Goal: Transaction & Acquisition: Purchase product/service

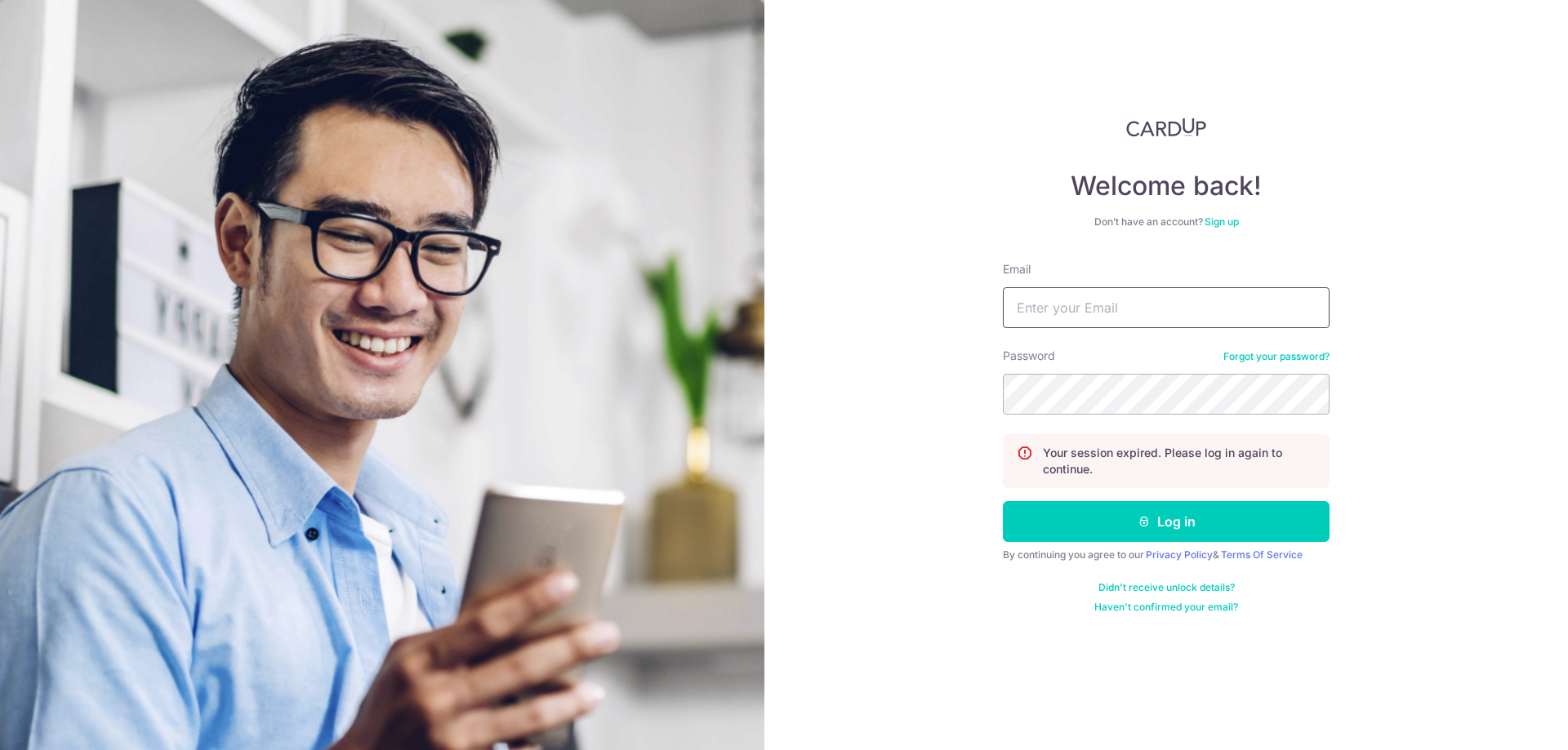
click at [1114, 304] on input "Email" at bounding box center [1165, 308] width 326 height 41
type input "DAR1US@OUTLOOK.SG"
click at [1190, 524] on button "Log in" at bounding box center [1165, 522] width 326 height 41
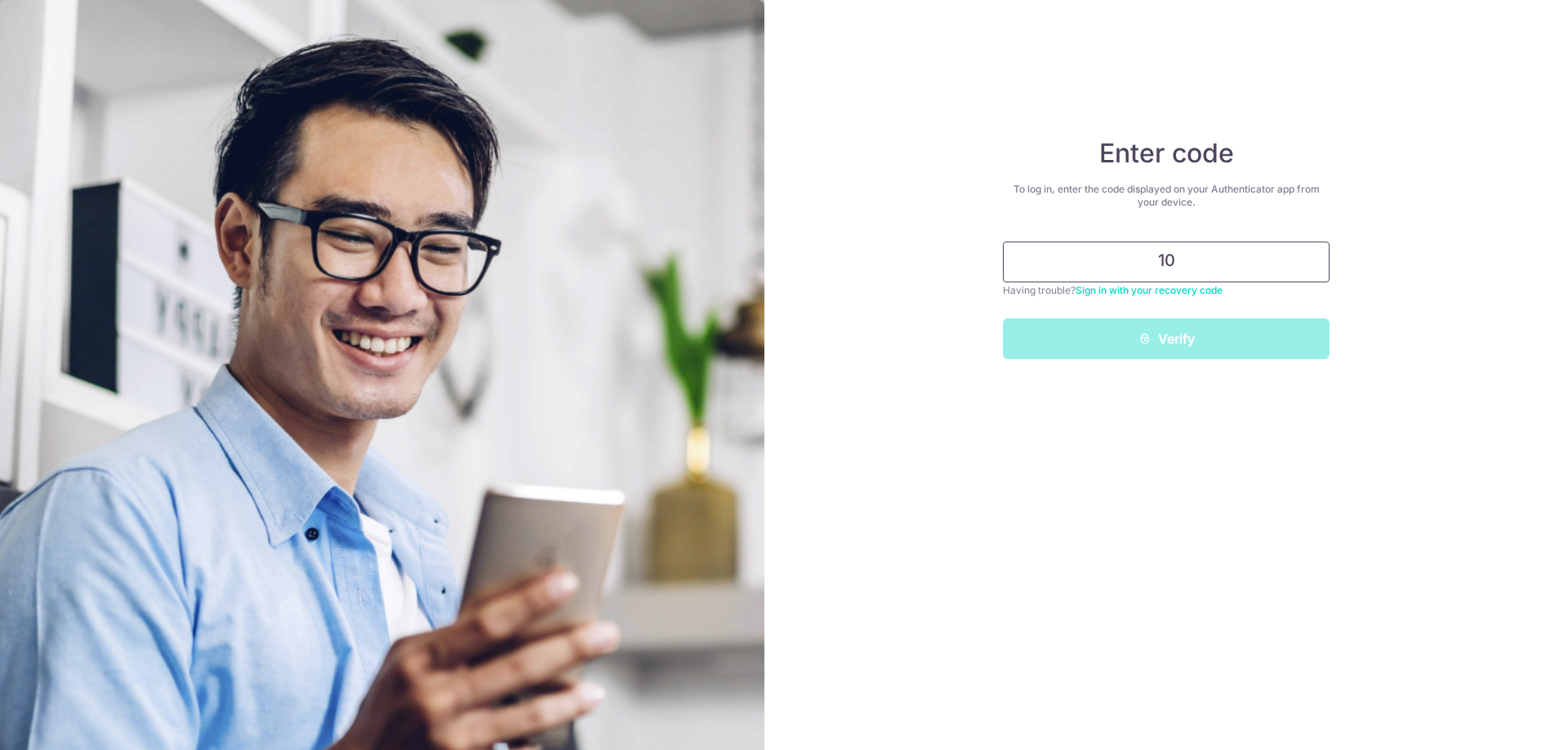
type input "1"
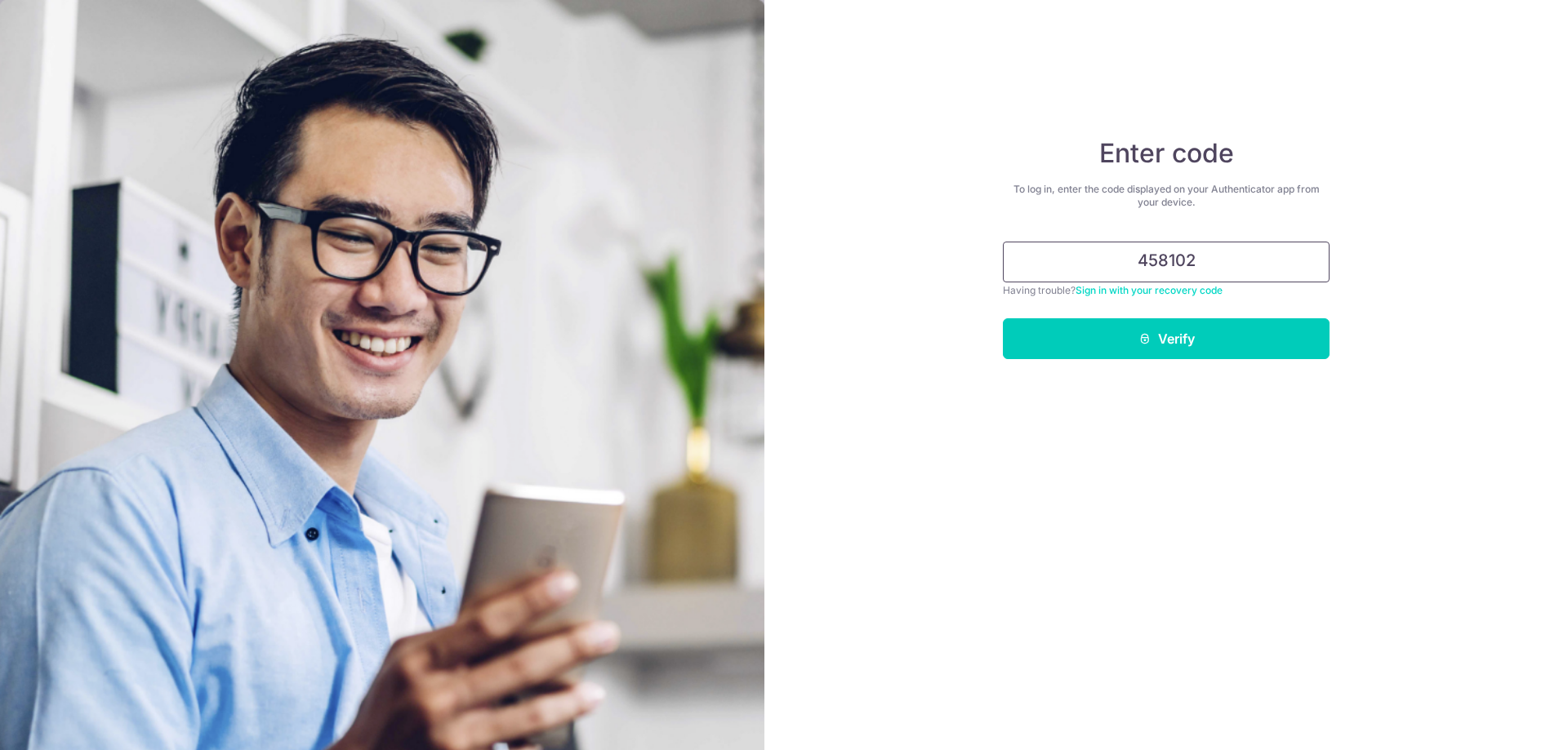
type input "458102"
click at [1003, 318] on button "Verify" at bounding box center [1165, 339] width 326 height 41
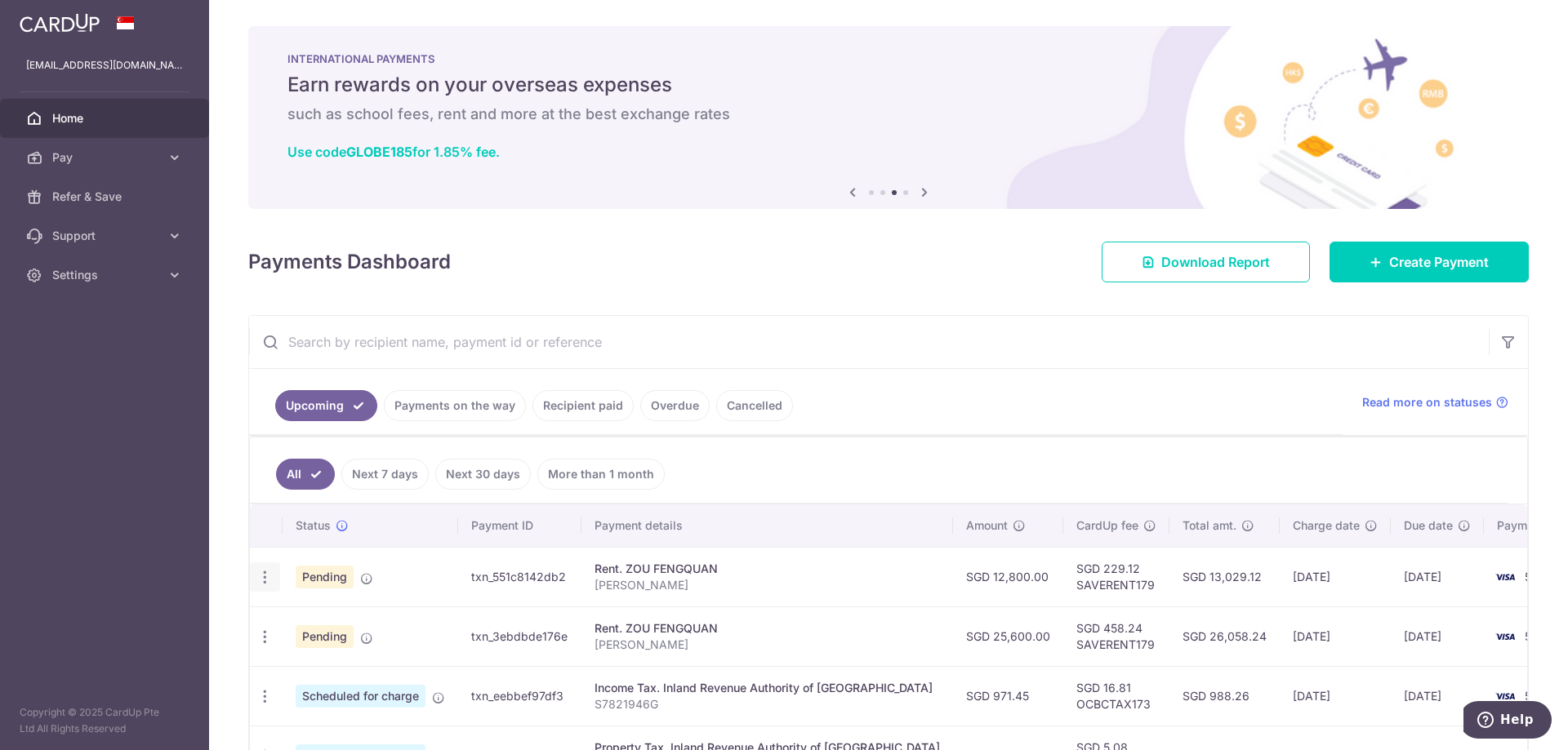
click at [263, 575] on icon "button" at bounding box center [265, 577] width 17 height 17
click at [373, 654] on span "Cancel payment" at bounding box center [352, 662] width 109 height 20
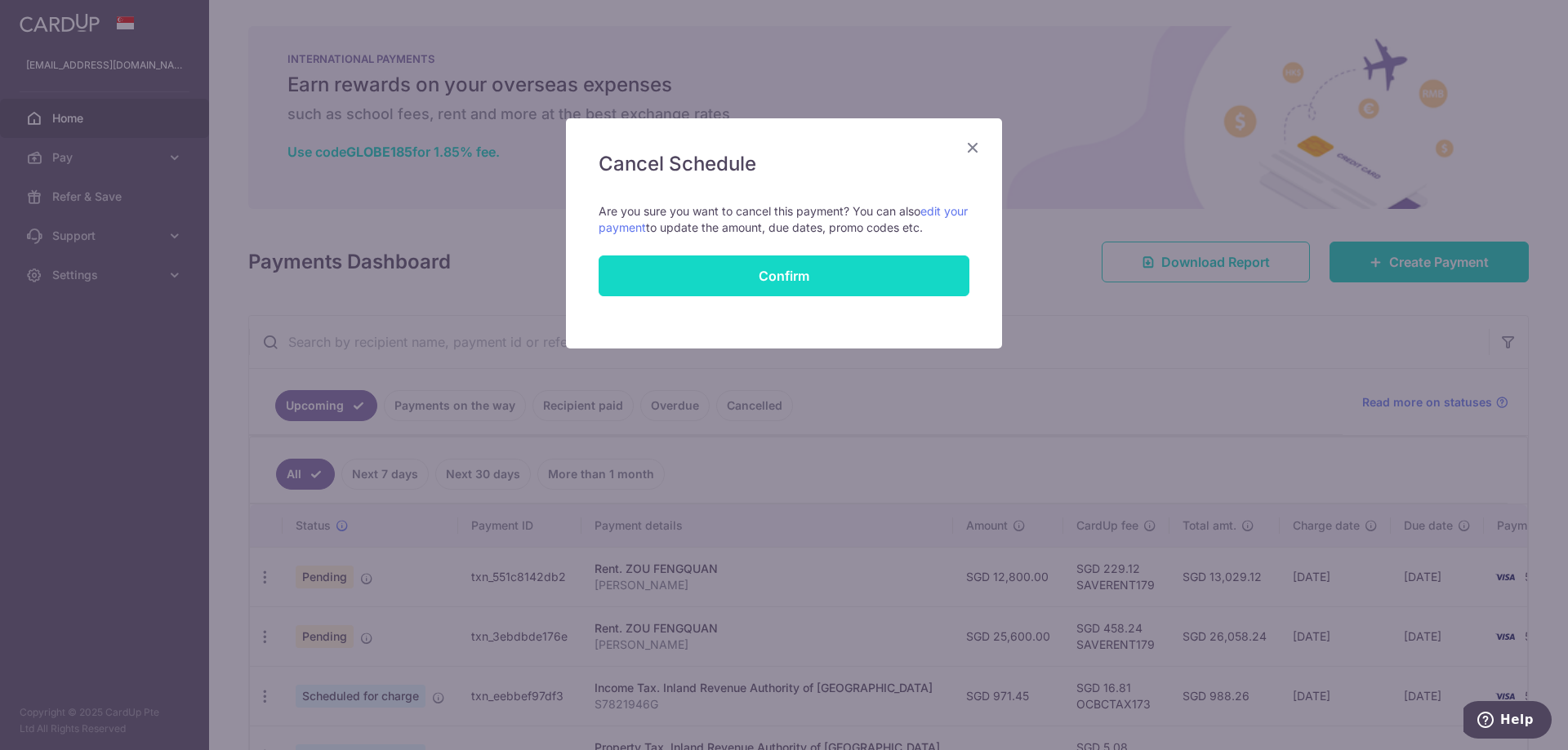
click at [768, 280] on button "Confirm" at bounding box center [784, 276] width 371 height 41
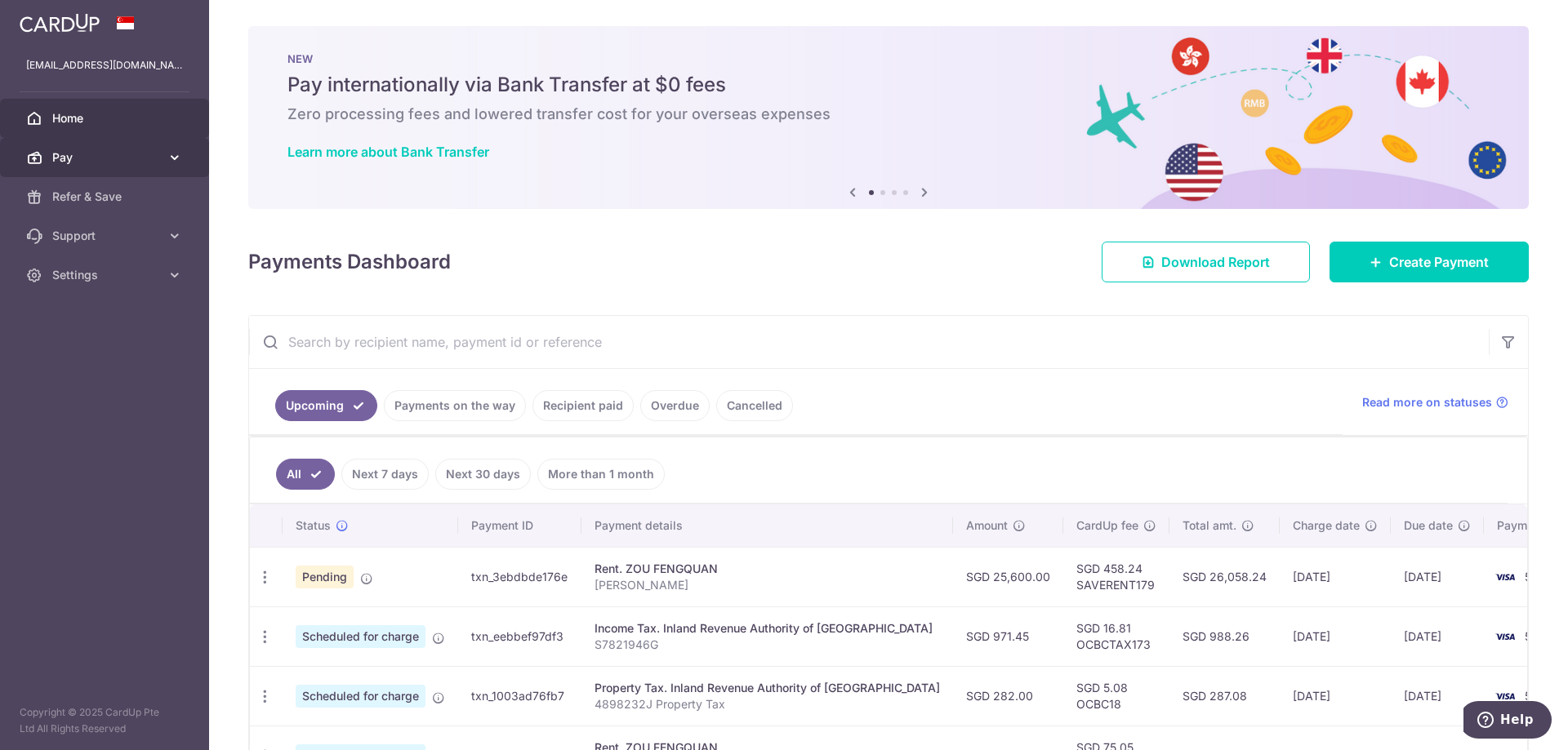
click at [117, 155] on span "Pay" at bounding box center [106, 157] width 108 height 16
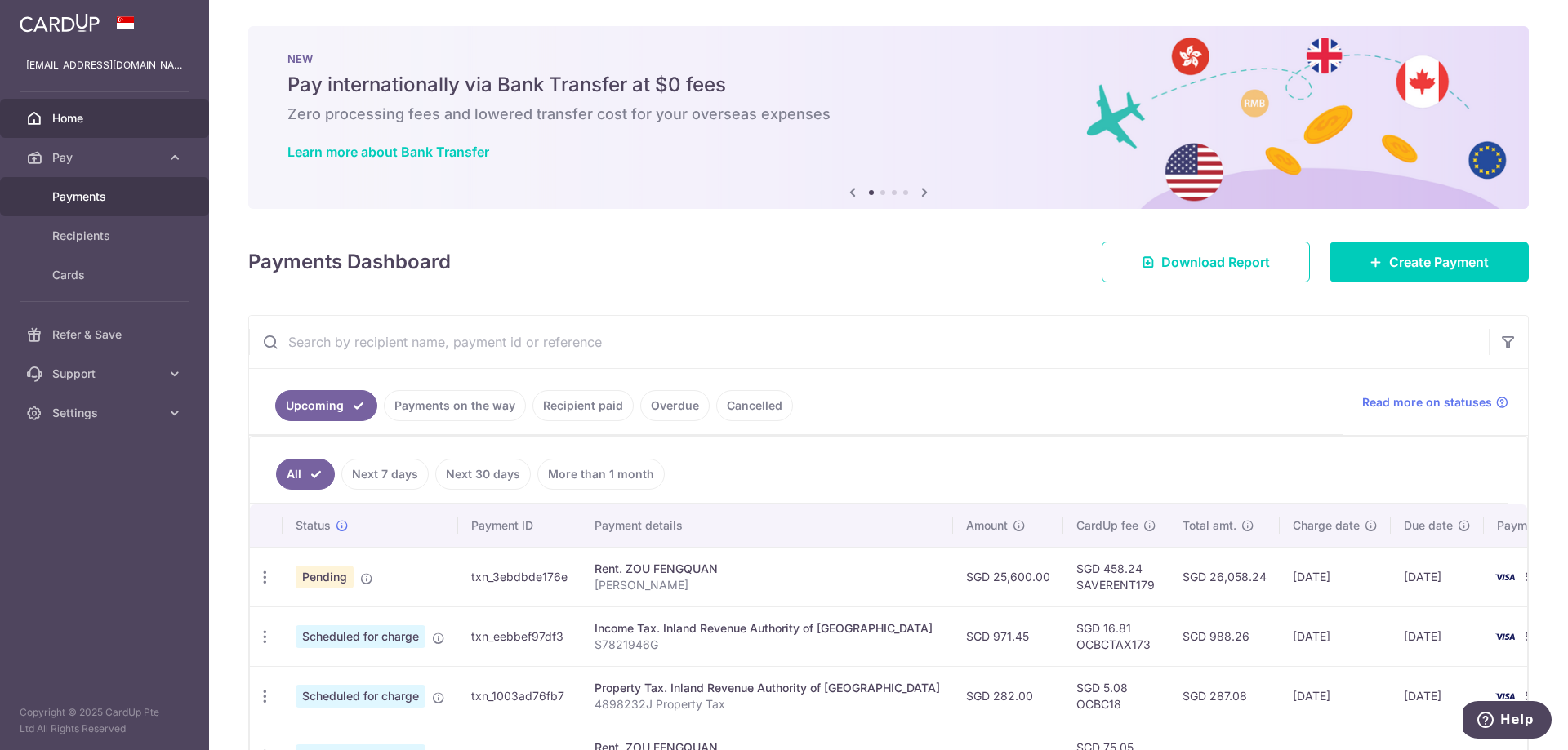
click at [123, 192] on span "Payments" at bounding box center [106, 197] width 108 height 16
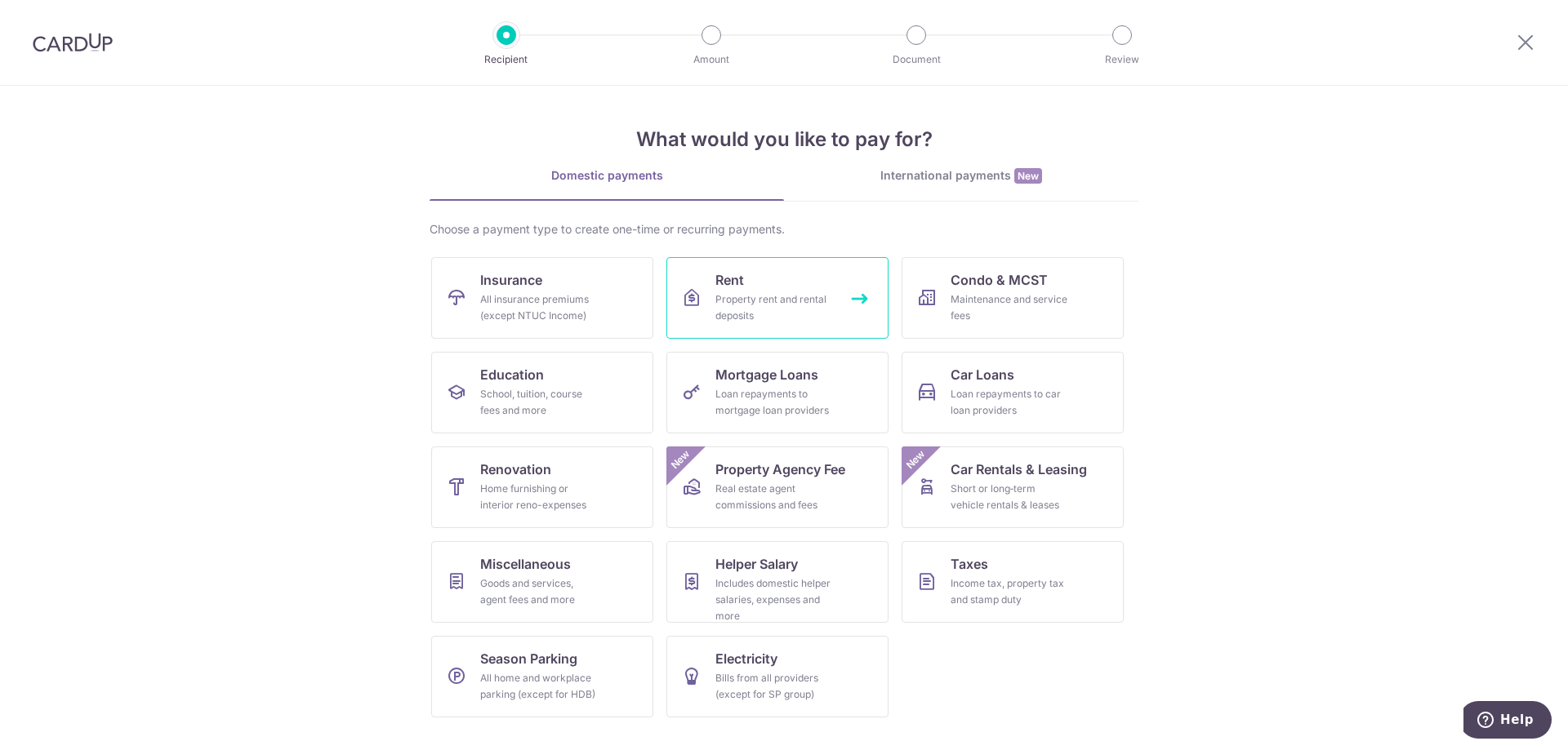
click at [767, 264] on link "Rent Property rent and rental deposits" at bounding box center [777, 298] width 222 height 81
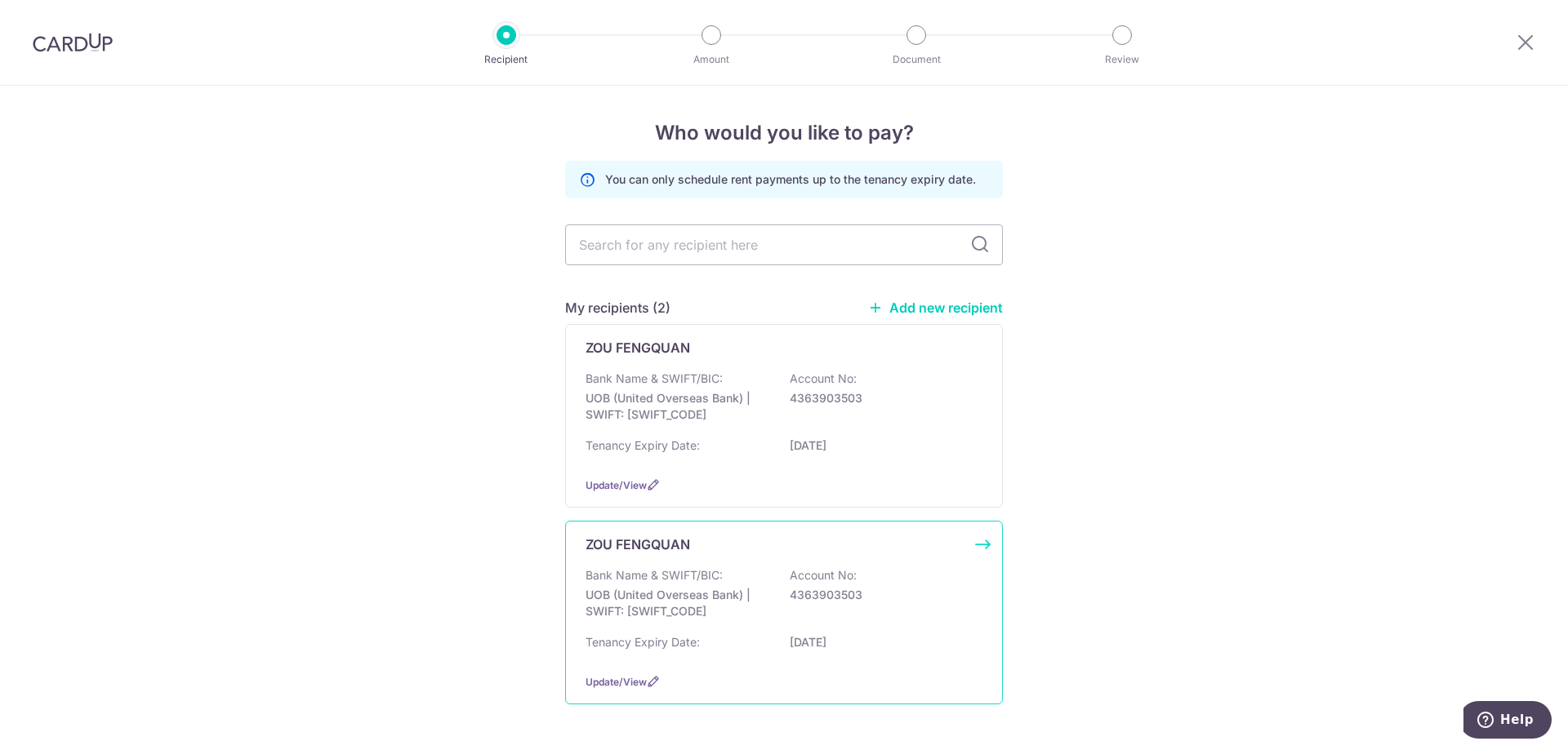
click at [854, 584] on div "Bank Name & SWIFT/BIC: UOB (United Overseas Bank) | SWIFT: UOVBSGSGXXX Account …" at bounding box center [784, 598] width 397 height 61
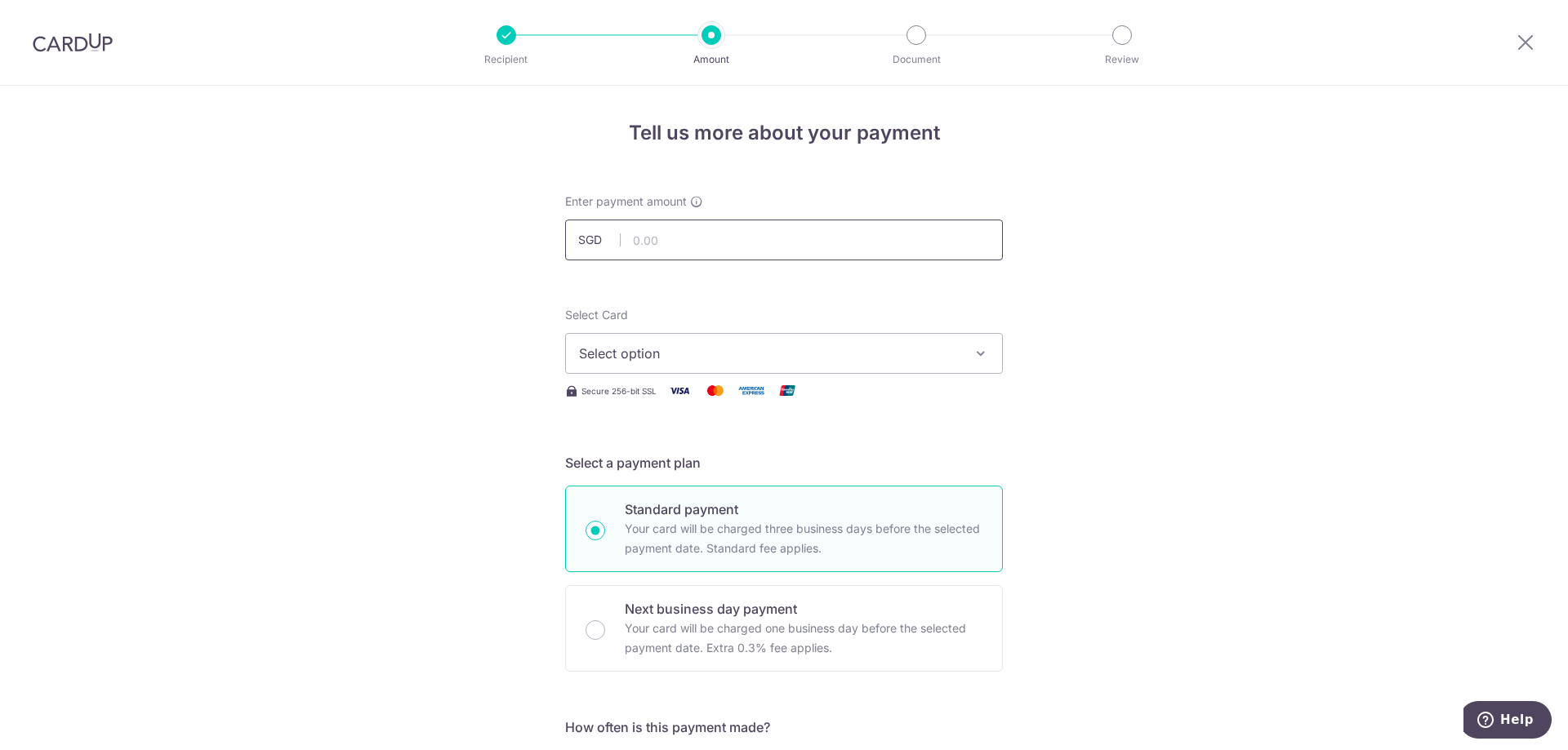
click at [758, 240] on input "text" at bounding box center [784, 240] width 437 height 41
type input "12,800.00"
click at [914, 345] on span "Select option" at bounding box center [769, 353] width 381 height 20
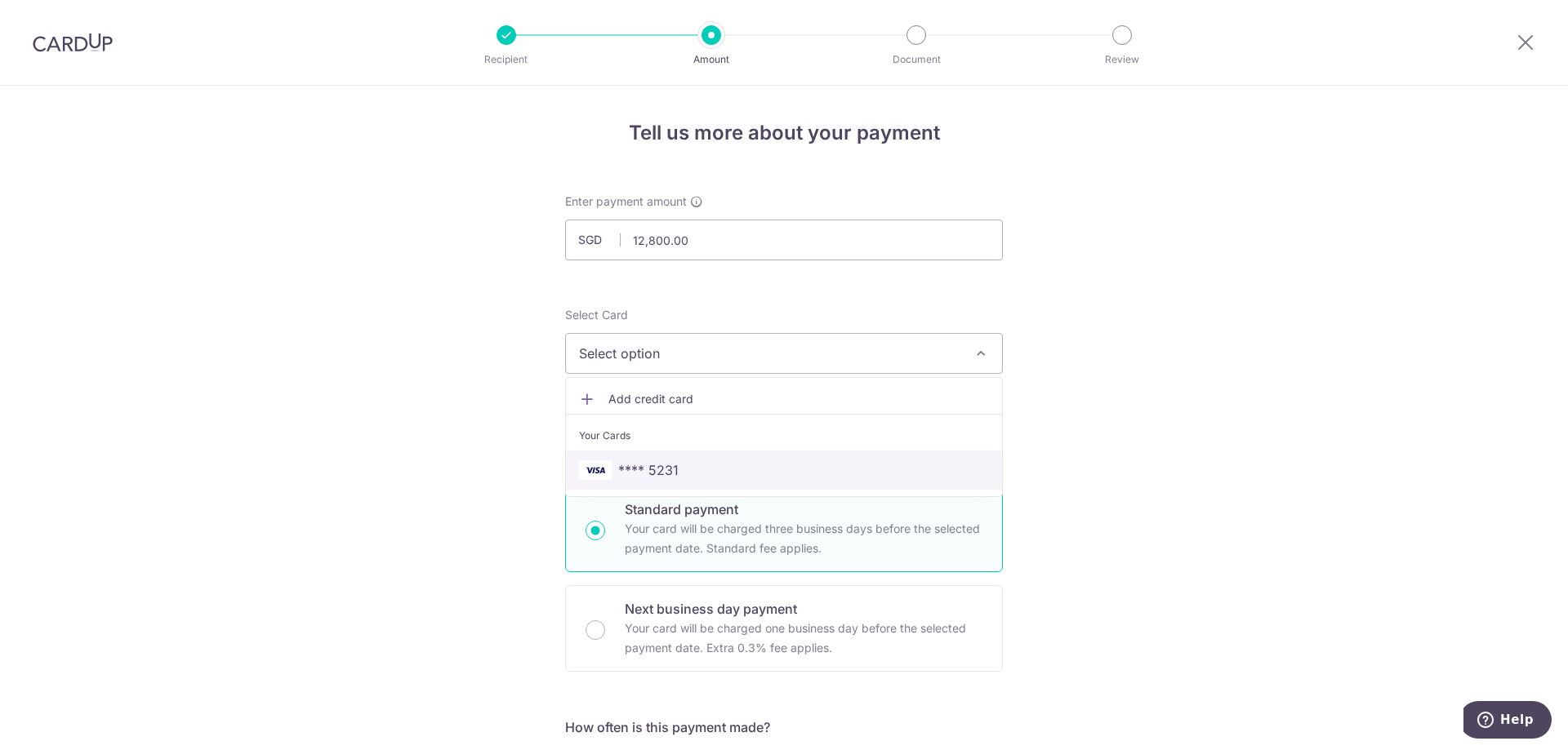
click at [911, 466] on span "**** 5231" at bounding box center [784, 470] width 410 height 20
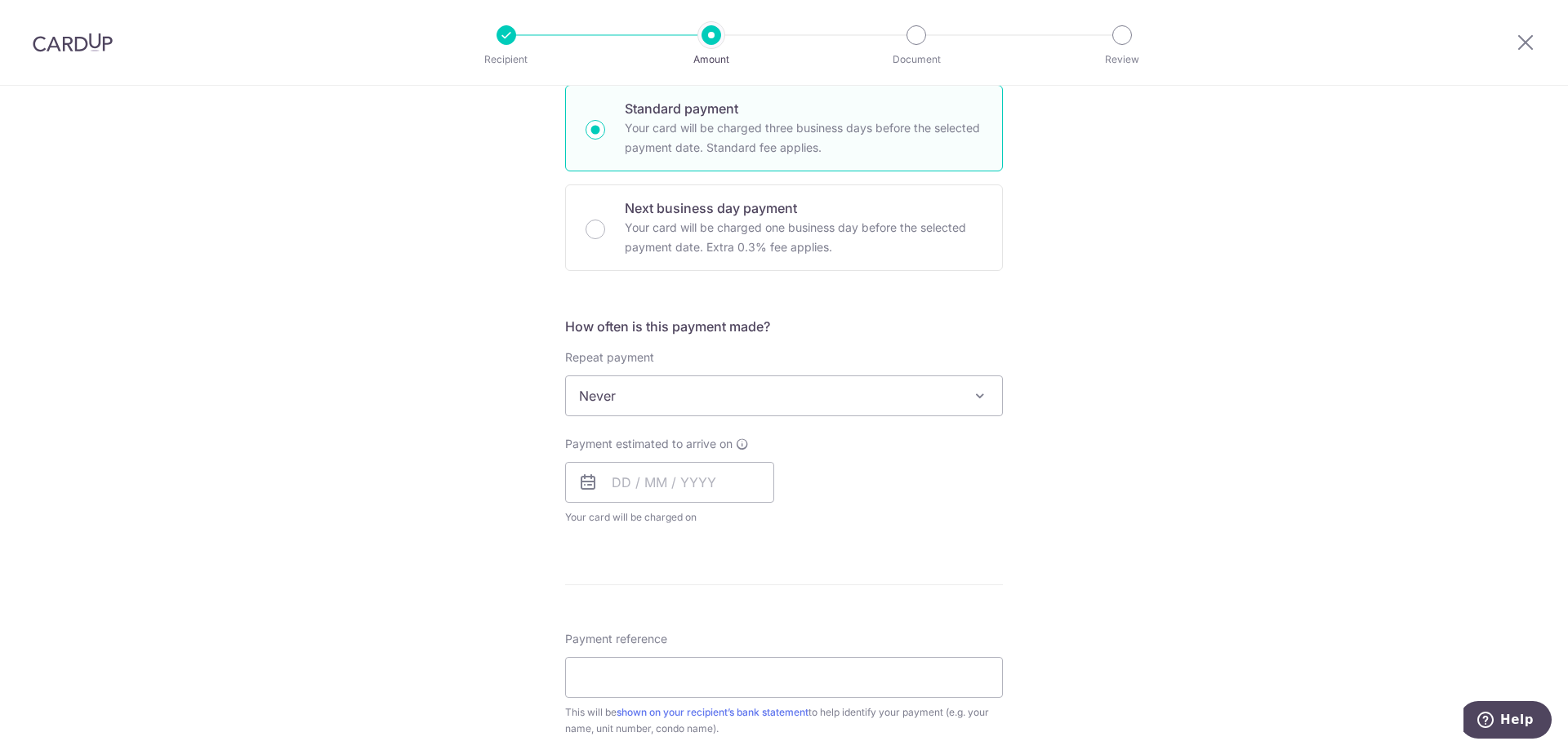
scroll to position [409, 0]
click at [616, 479] on input "text" at bounding box center [670, 476] width 209 height 41
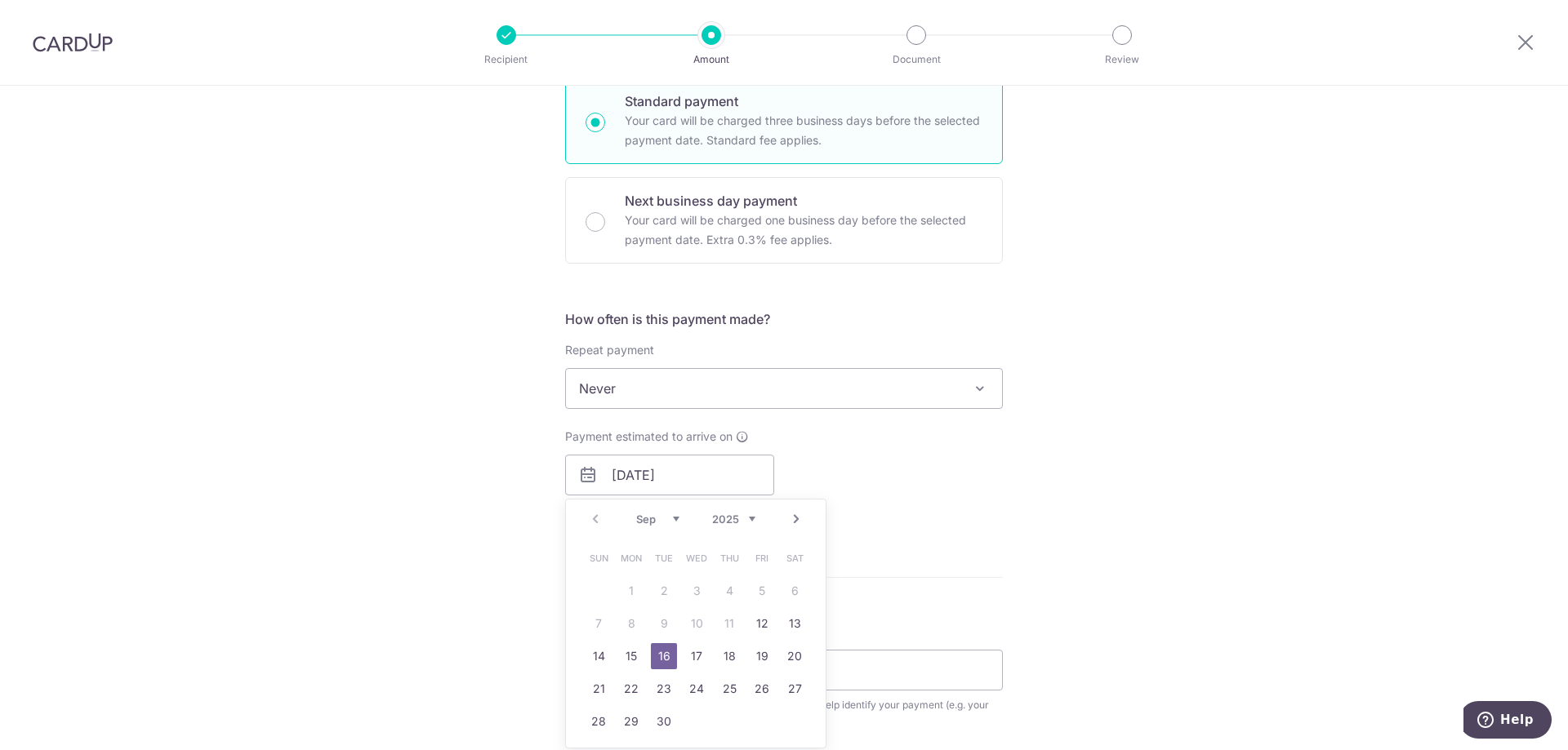
click at [884, 523] on div "How often is this payment made? Repeat payment Never Every week Every month Eve…" at bounding box center [784, 420] width 437 height 222
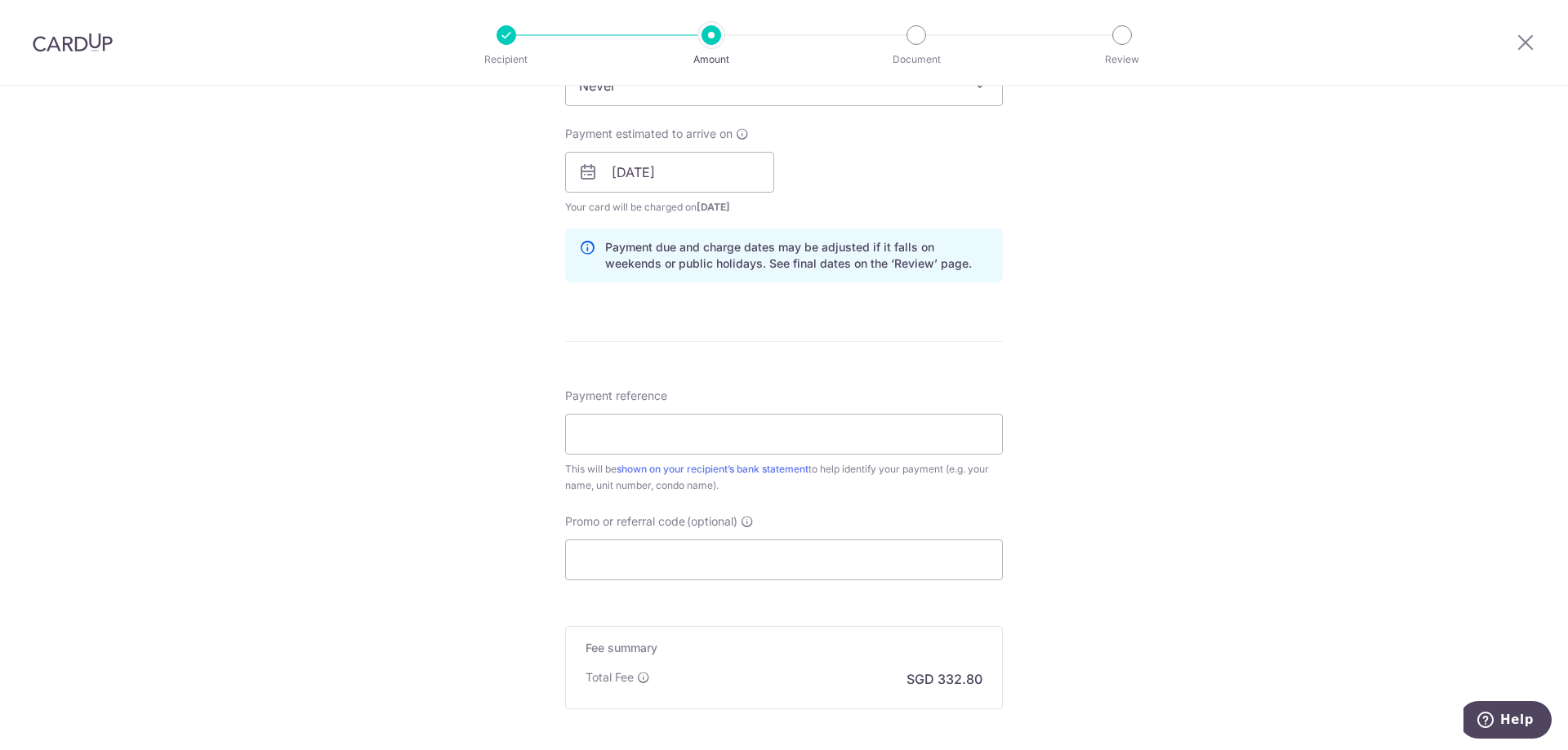
scroll to position [735, 0]
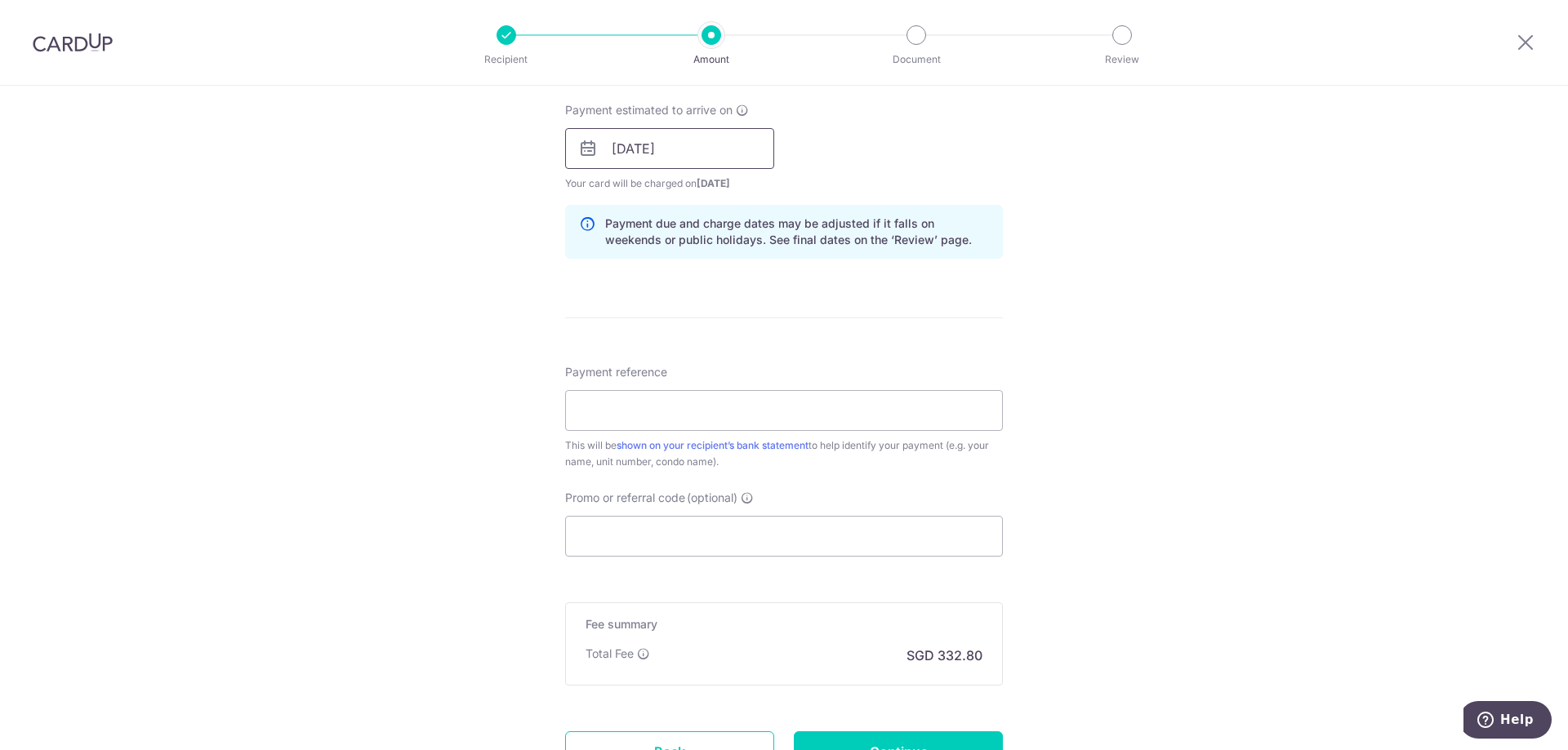
click at [623, 154] on input "16/09/2025" at bounding box center [670, 148] width 209 height 41
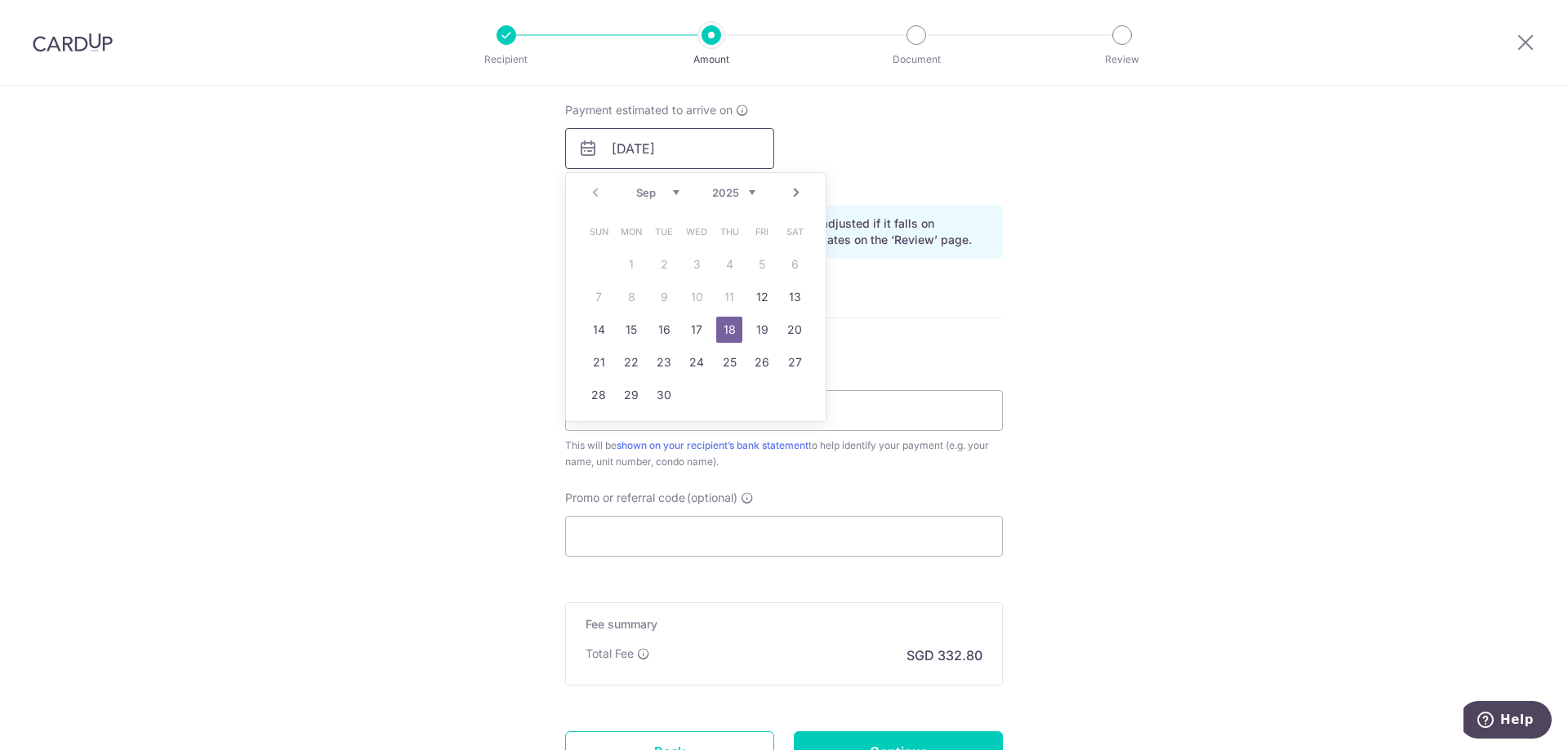
type input "[DATE]"
click at [1081, 305] on div "Tell us more about your payment Enter payment amount SGD 12,800.00 12800.00 Sel…" at bounding box center [784, 122] width 1568 height 1544
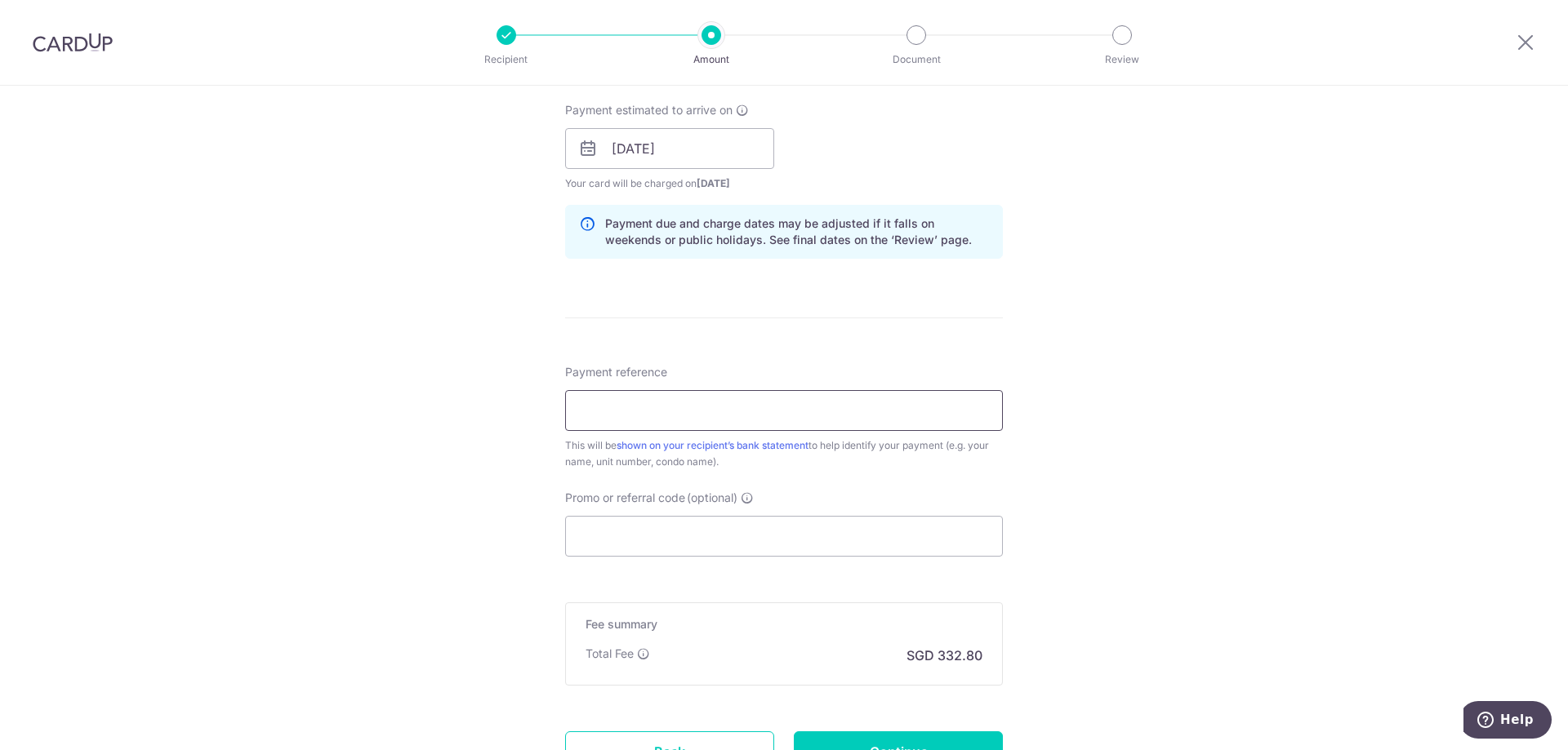
click at [792, 418] on input "Payment reference" at bounding box center [784, 411] width 437 height 41
type input "f"
type input "FRANK MONTHLY"
click at [745, 541] on input "Promo or referral code (optional)" at bounding box center [784, 536] width 437 height 41
paste input "SAVERENT179"
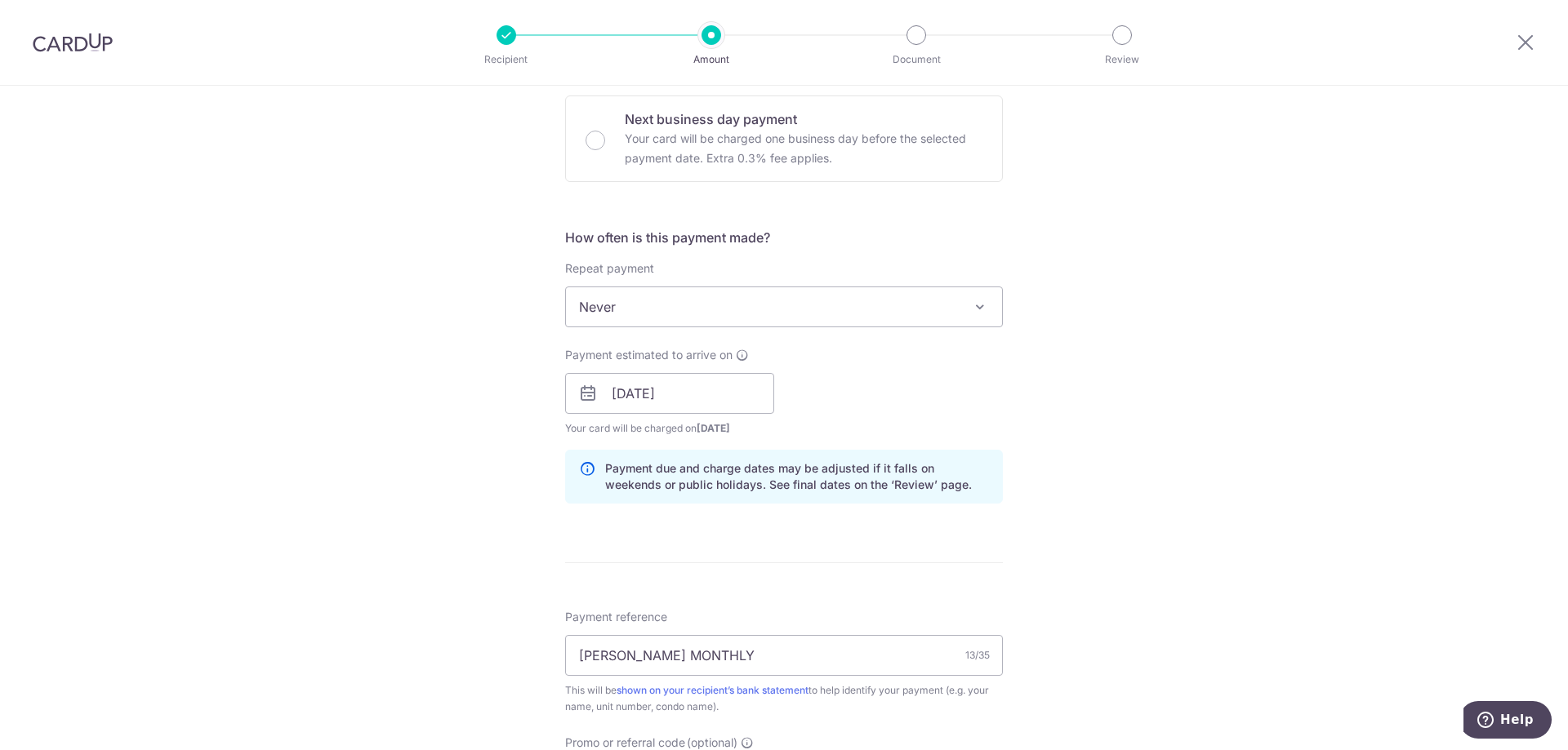
scroll to position [953, 0]
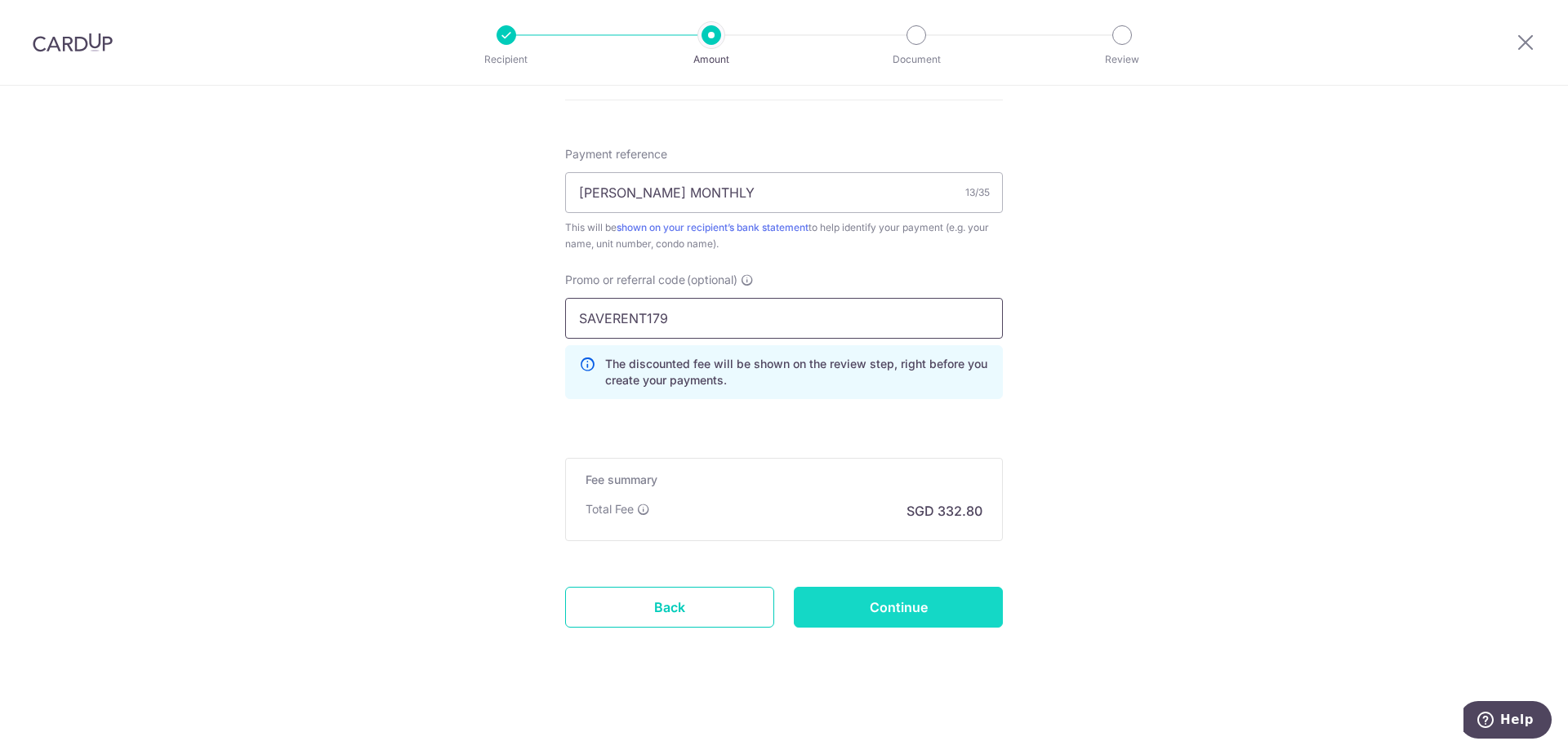
type input "SAVERENT179"
click at [920, 602] on input "Continue" at bounding box center [899, 608] width 209 height 41
type input "Create Schedule"
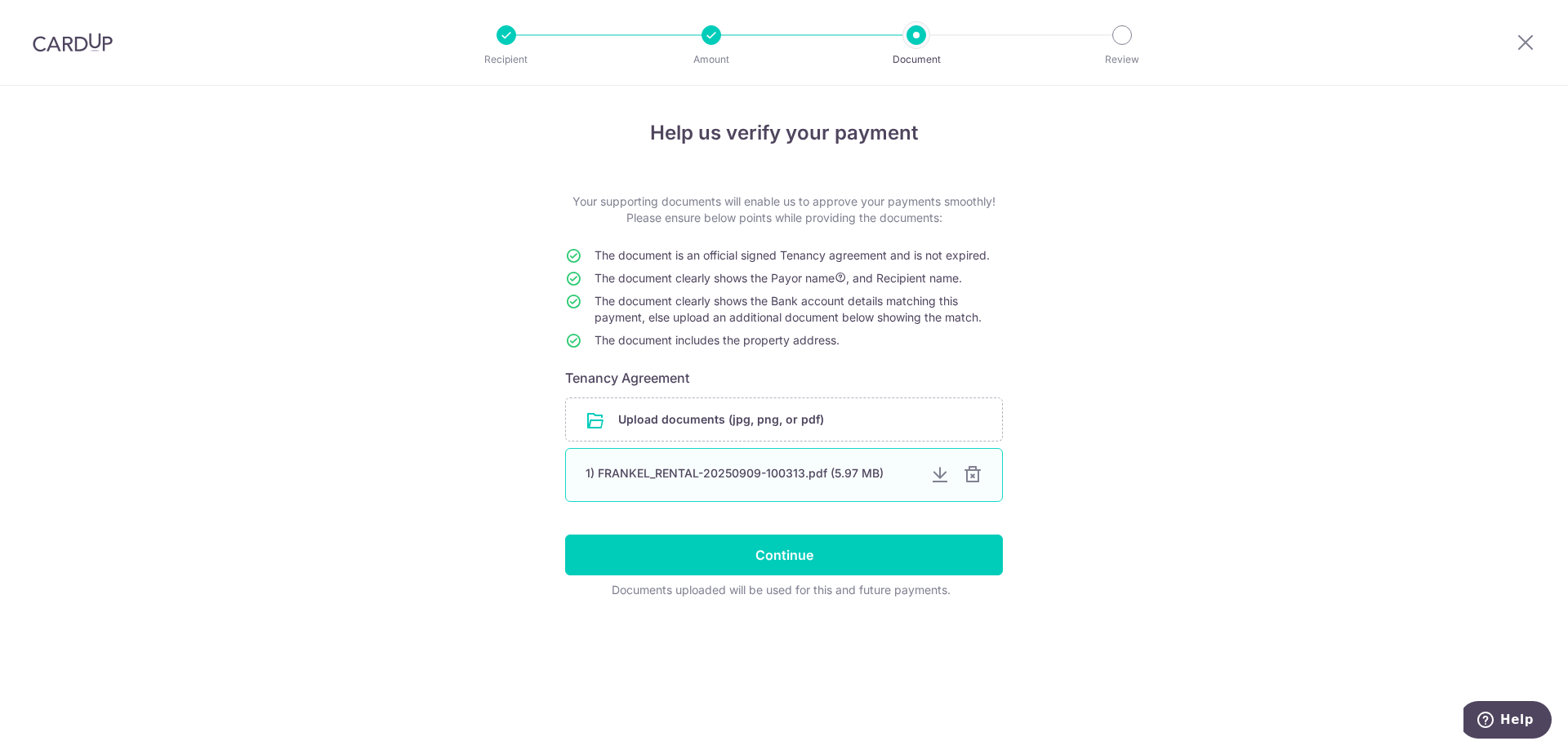
click at [853, 466] on div "1) FRANKEL_RENTAL-20250909-100313.pdf (5.97 MB)" at bounding box center [751, 474] width 332 height 16
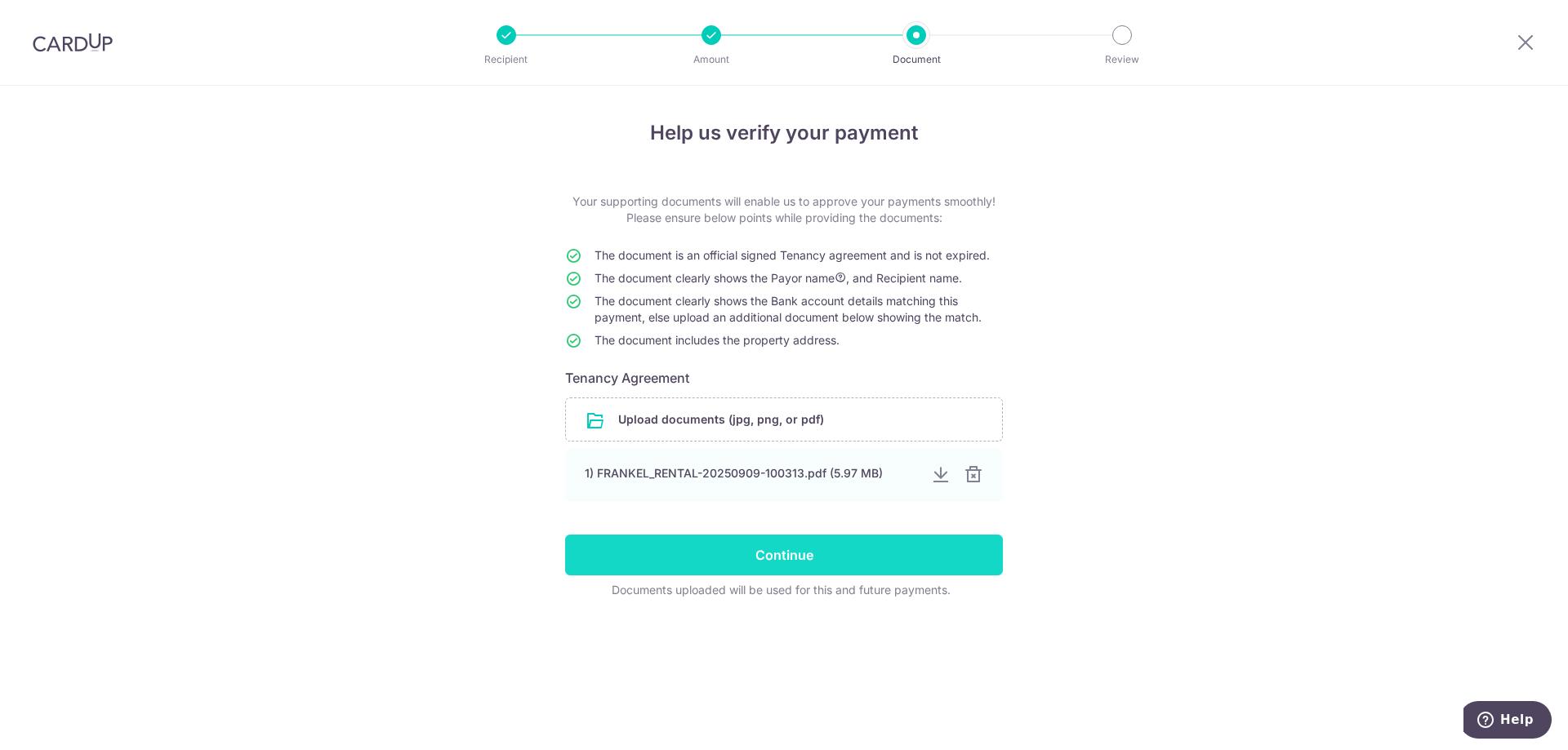
click at [870, 553] on input "Continue" at bounding box center [784, 555] width 437 height 41
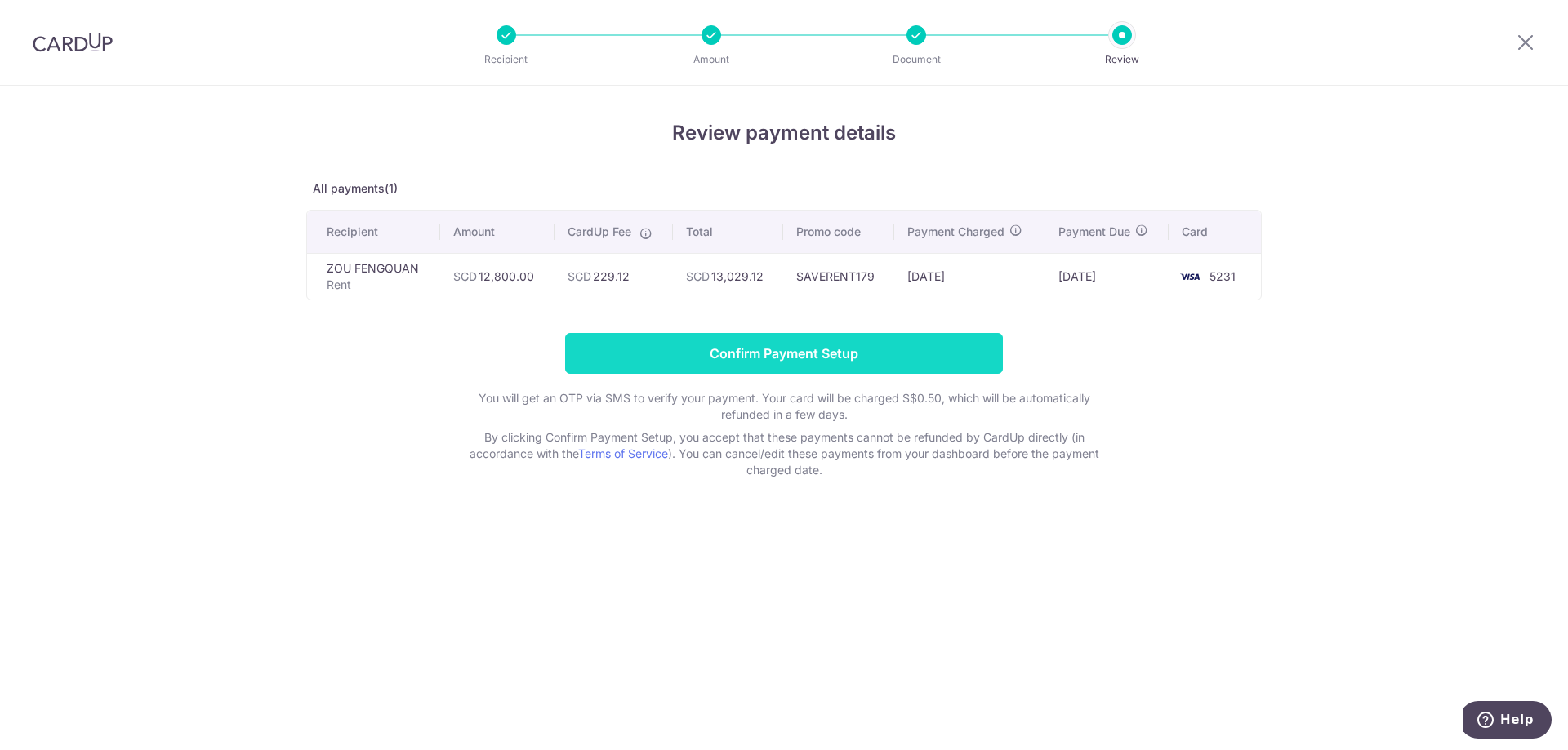
click at [864, 359] on input "Confirm Payment Setup" at bounding box center [784, 354] width 437 height 41
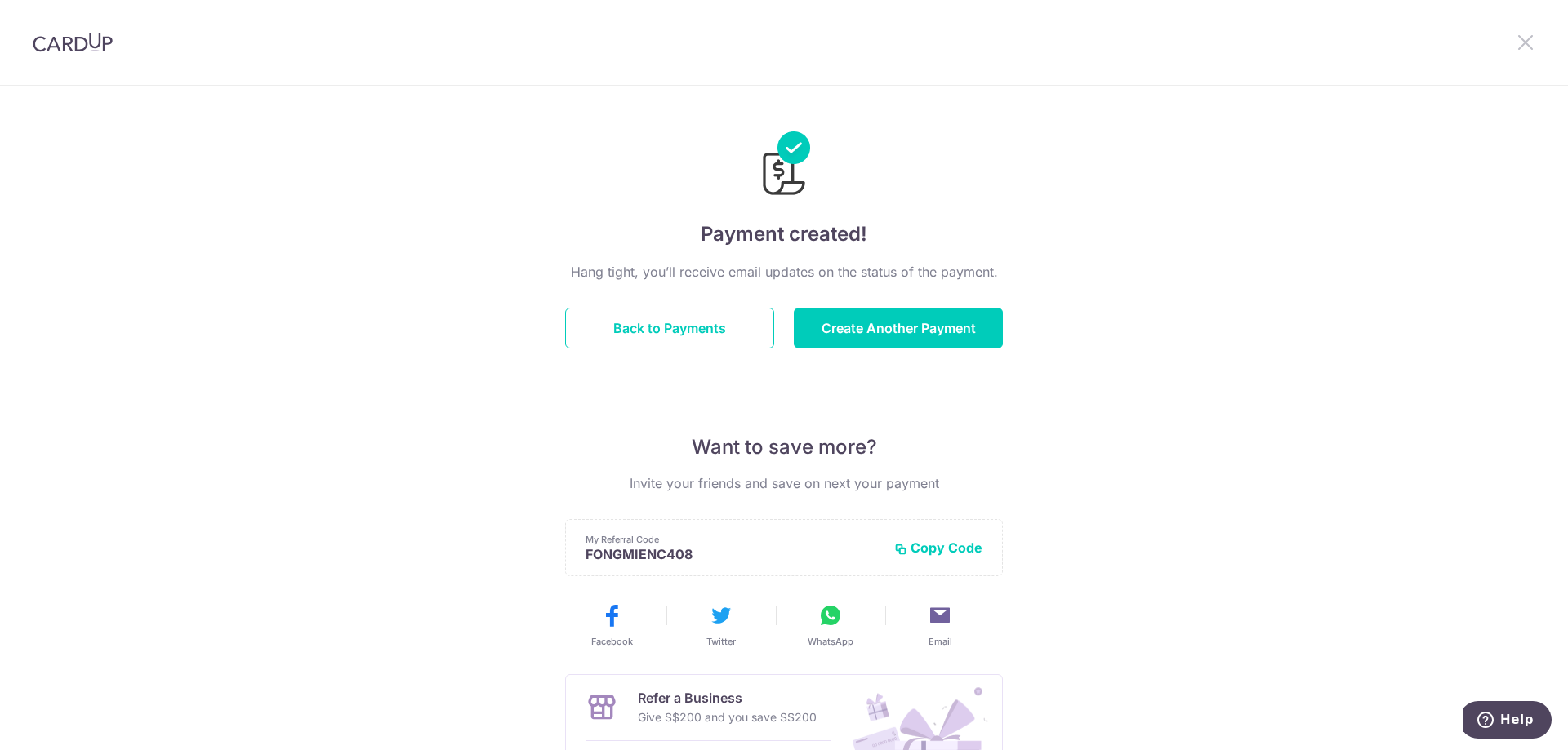
click at [1523, 35] on icon at bounding box center [1526, 42] width 20 height 21
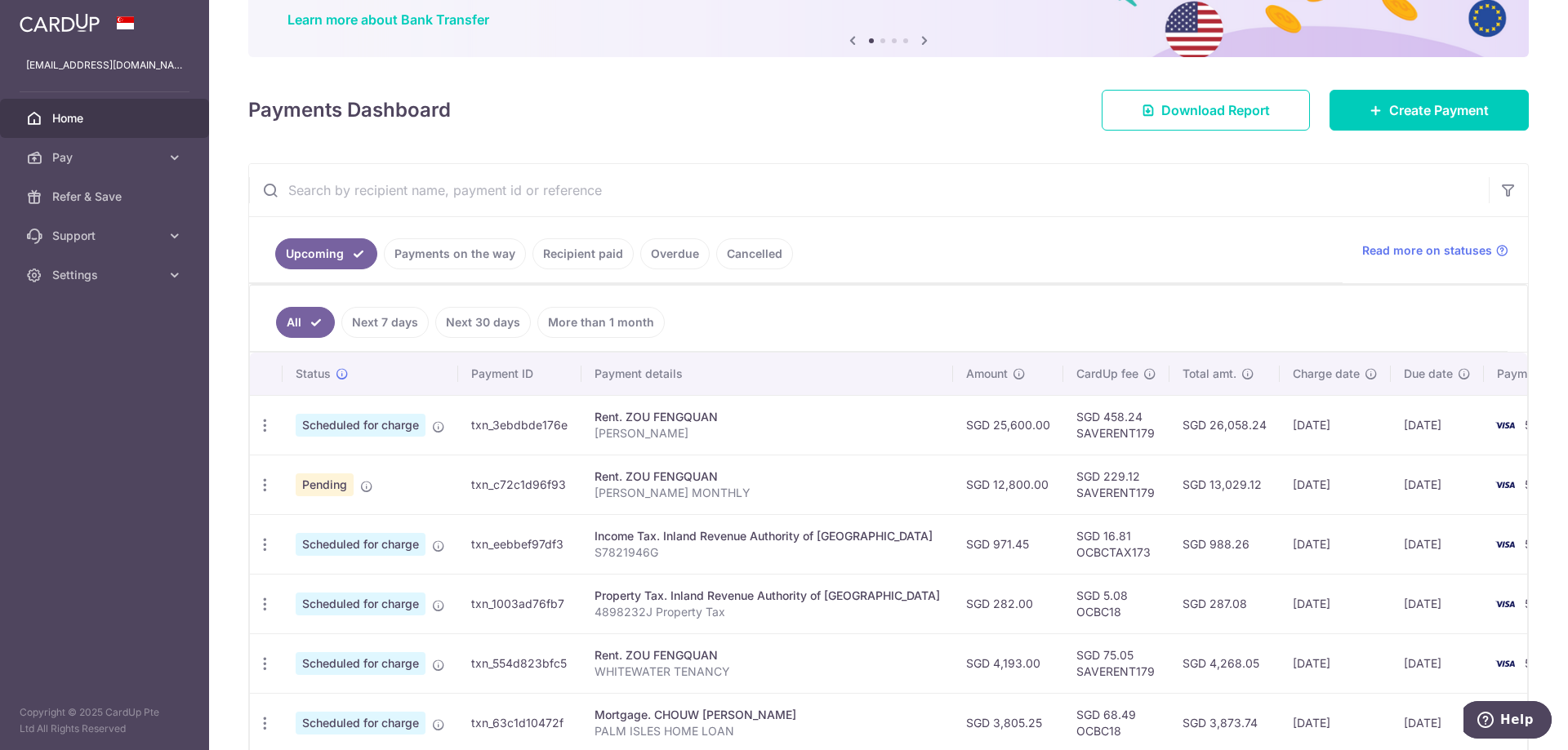
scroll to position [164, 0]
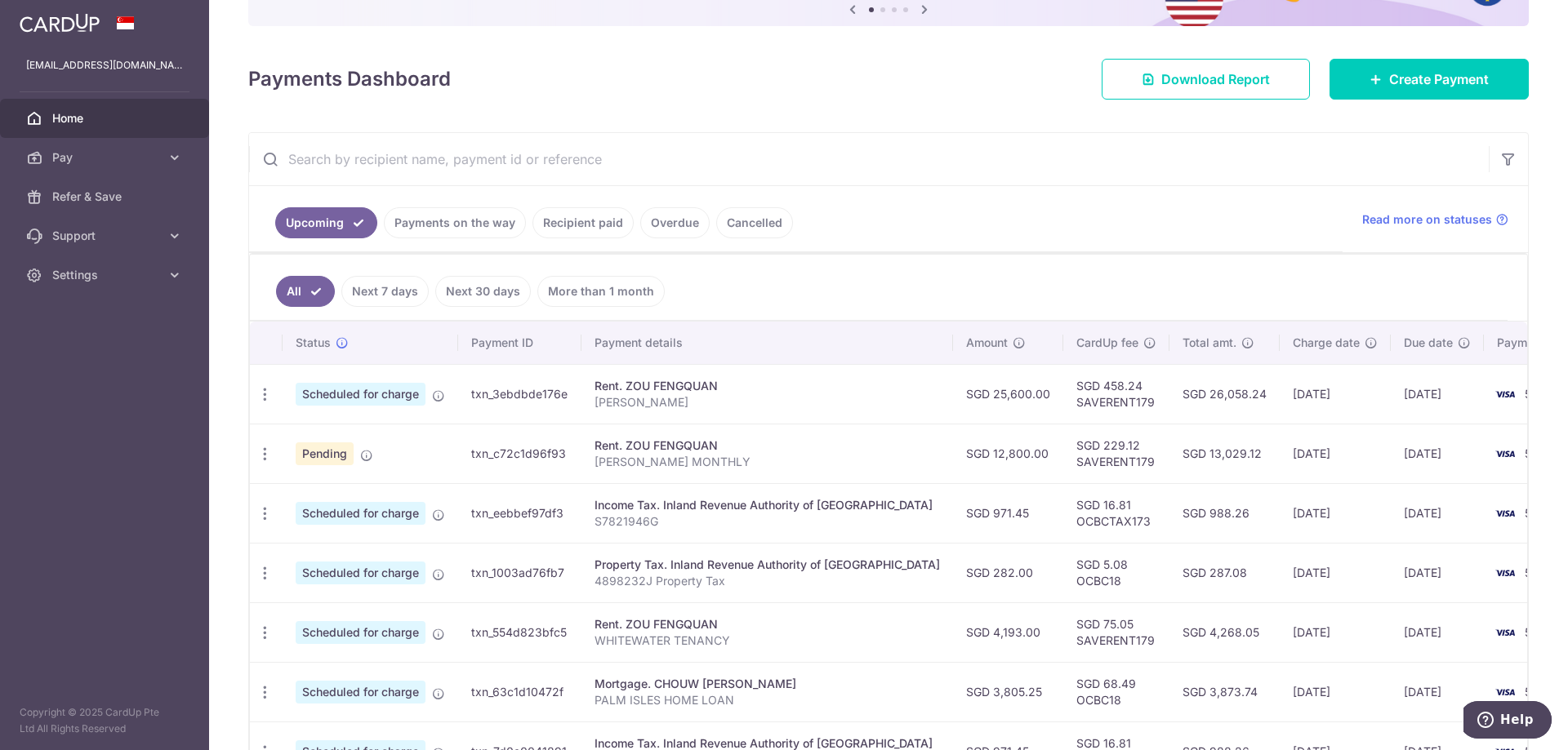
click at [747, 226] on link "Cancelled" at bounding box center [755, 223] width 77 height 31
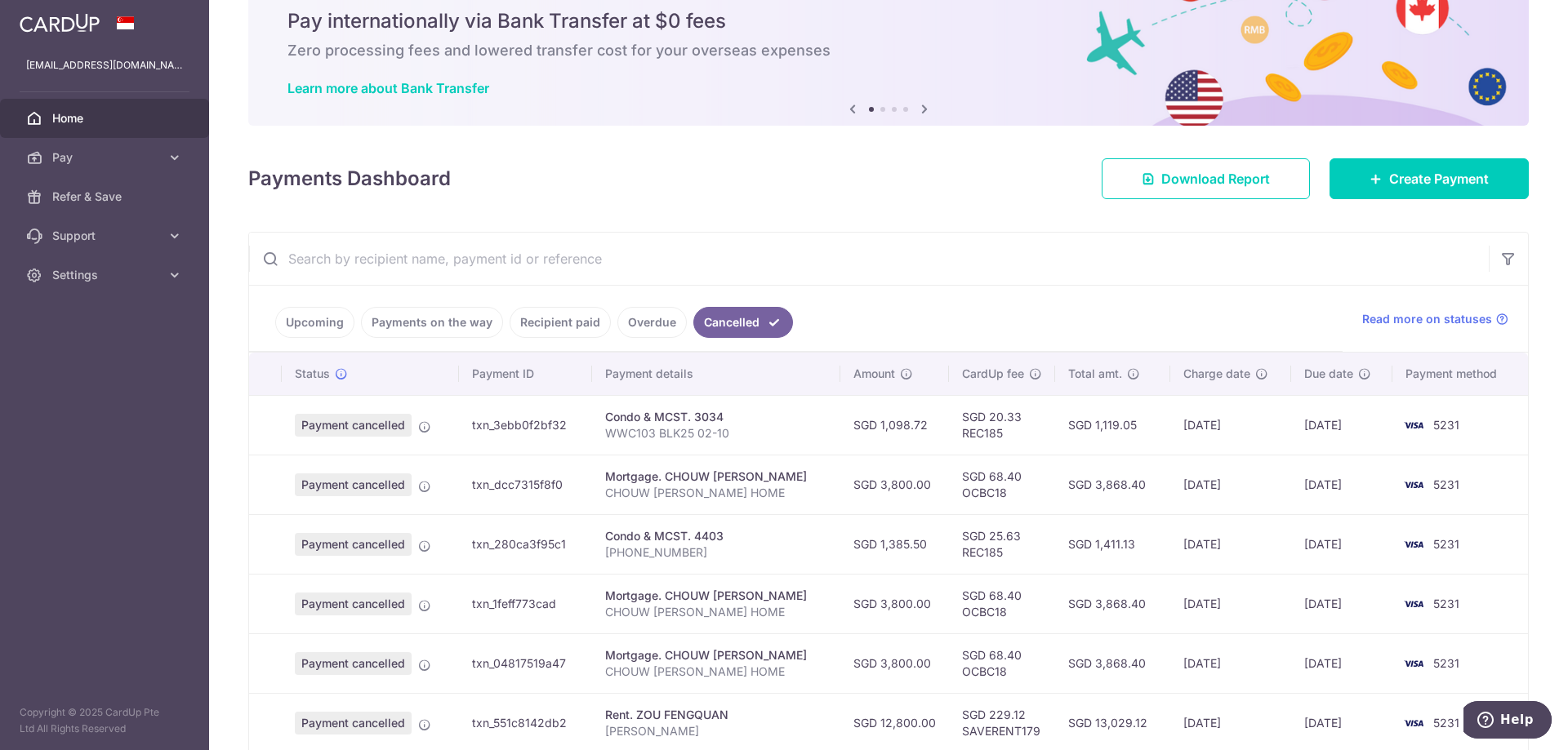
scroll to position [14, 0]
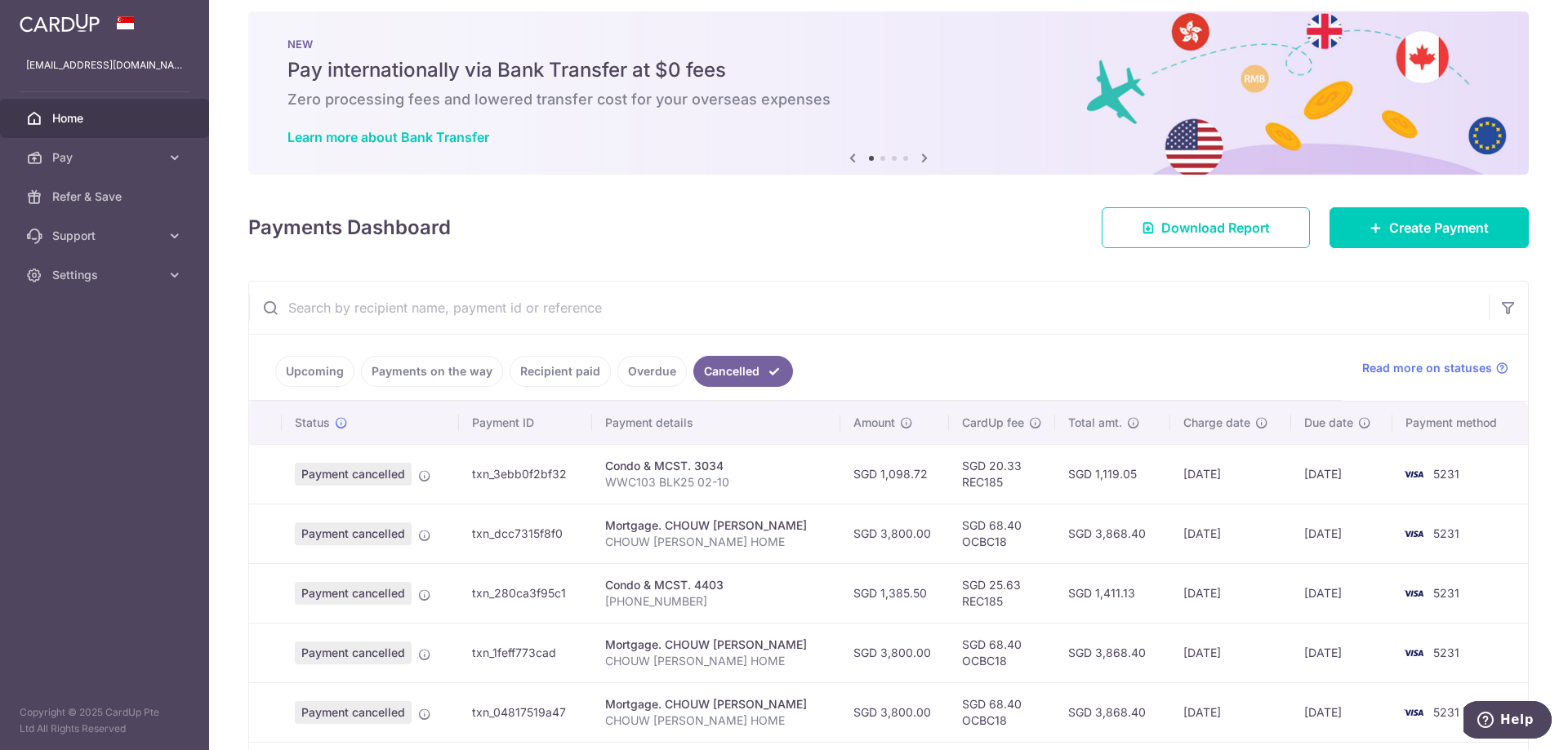
click at [305, 368] on link "Upcoming" at bounding box center [315, 371] width 80 height 31
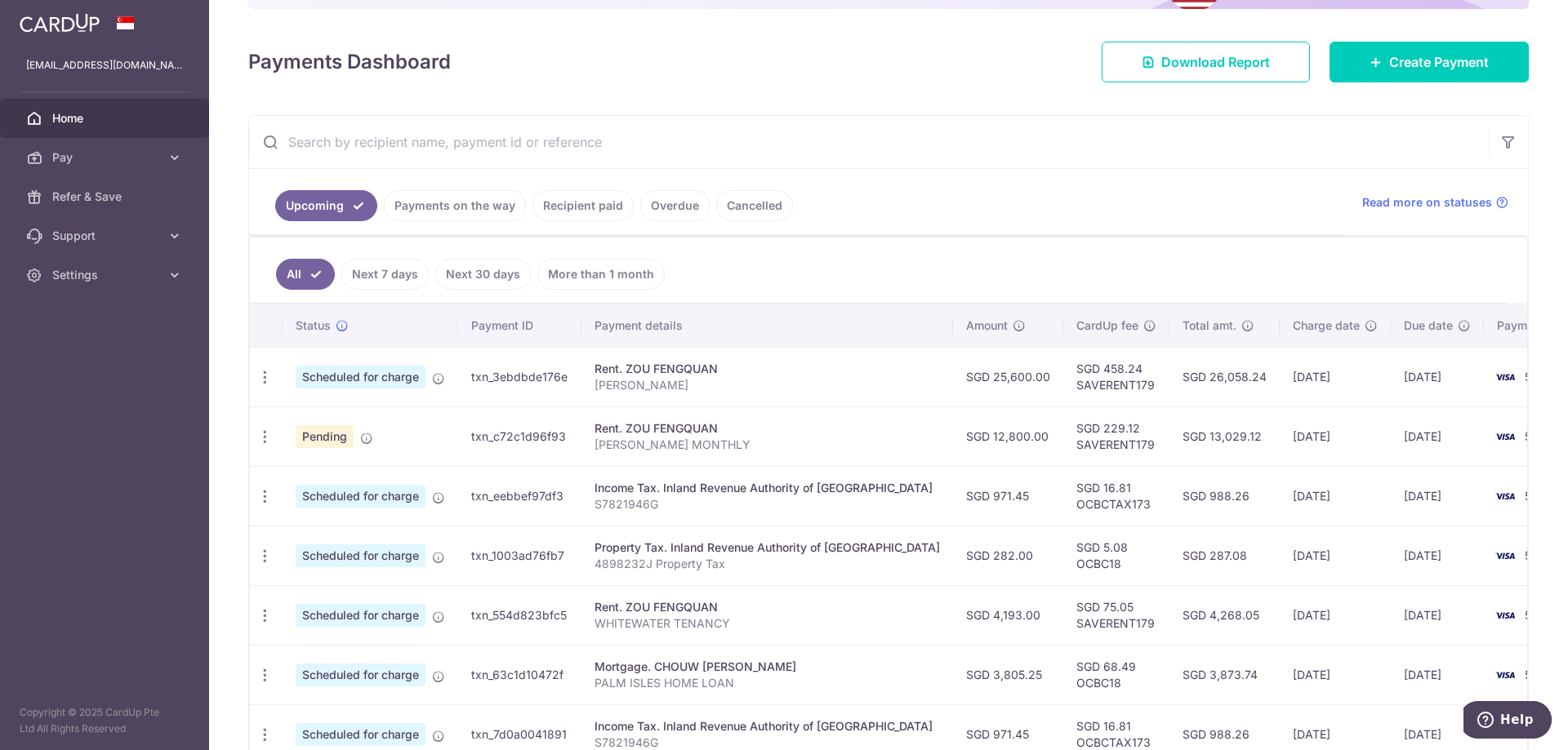
scroll to position [174, 0]
